Goal: Information Seeking & Learning: Learn about a topic

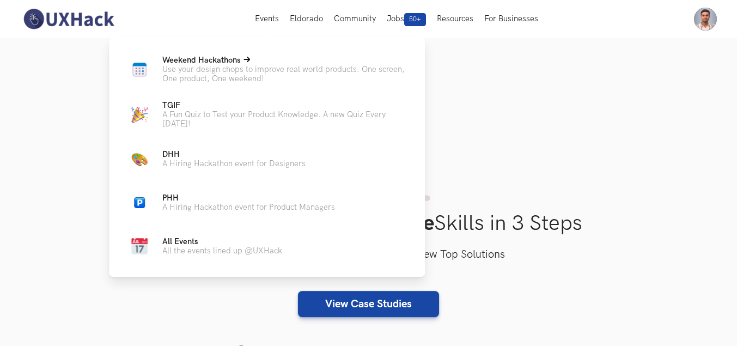
click at [209, 73] on p "Use your design chops to improve real world products. One screen, One product, …" at bounding box center [284, 74] width 245 height 19
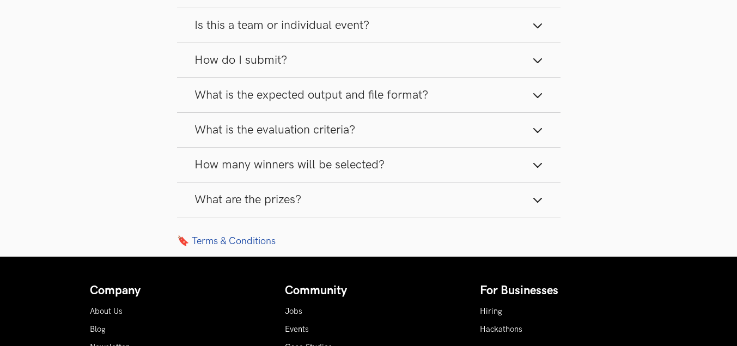
scroll to position [1340, 0]
